Goal: Task Accomplishment & Management: Use online tool/utility

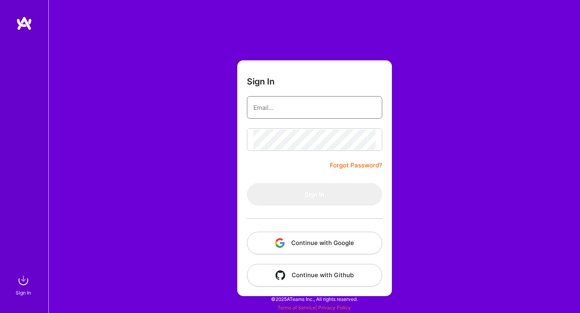
type input "[EMAIL_ADDRESS][DOMAIN_NAME]"
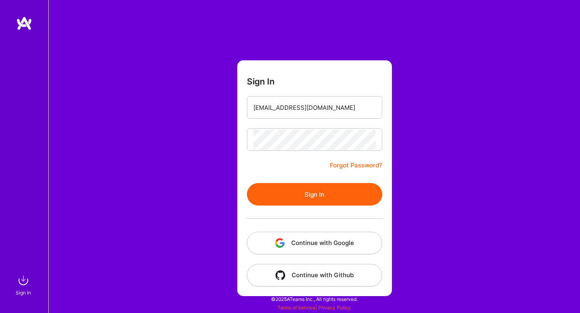
click at [280, 190] on button "Sign In" at bounding box center [314, 194] width 135 height 23
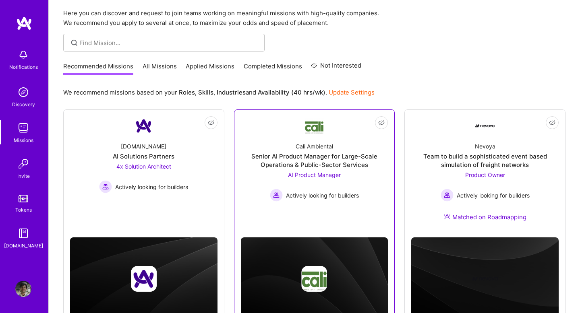
scroll to position [60, 0]
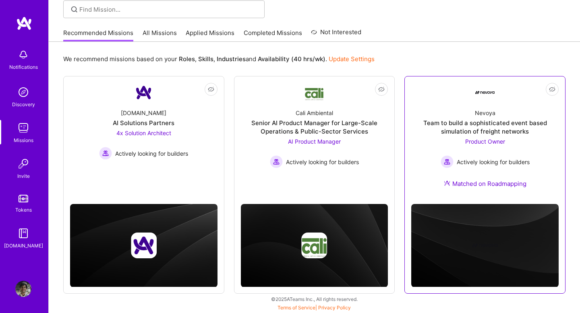
click at [499, 123] on div "Team to build a sophisticated event based simulation of freight networks" at bounding box center [484, 127] width 147 height 17
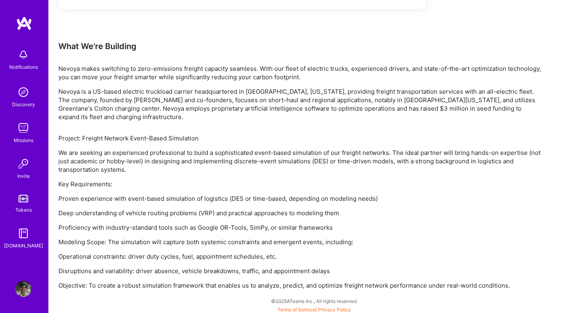
scroll to position [468, 0]
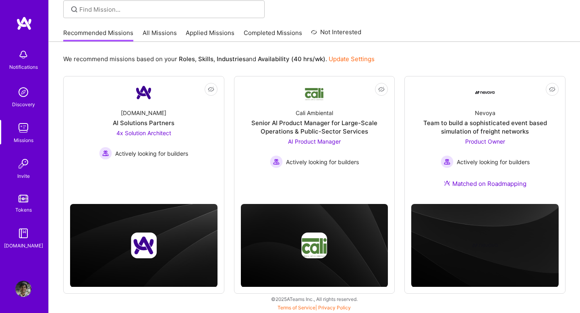
scroll to position [60, 0]
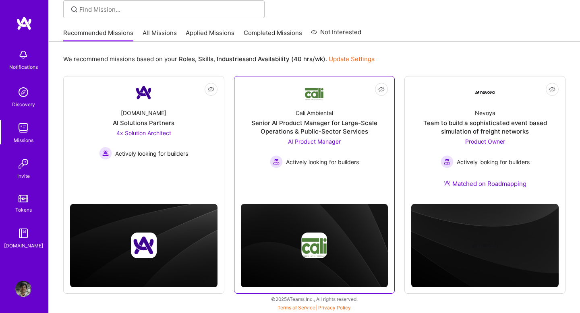
click at [307, 131] on div "Senior AI Product Manager for Large-Scale Operations & Public-Sector Services" at bounding box center [314, 127] width 147 height 17
